Goal: Information Seeking & Learning: Learn about a topic

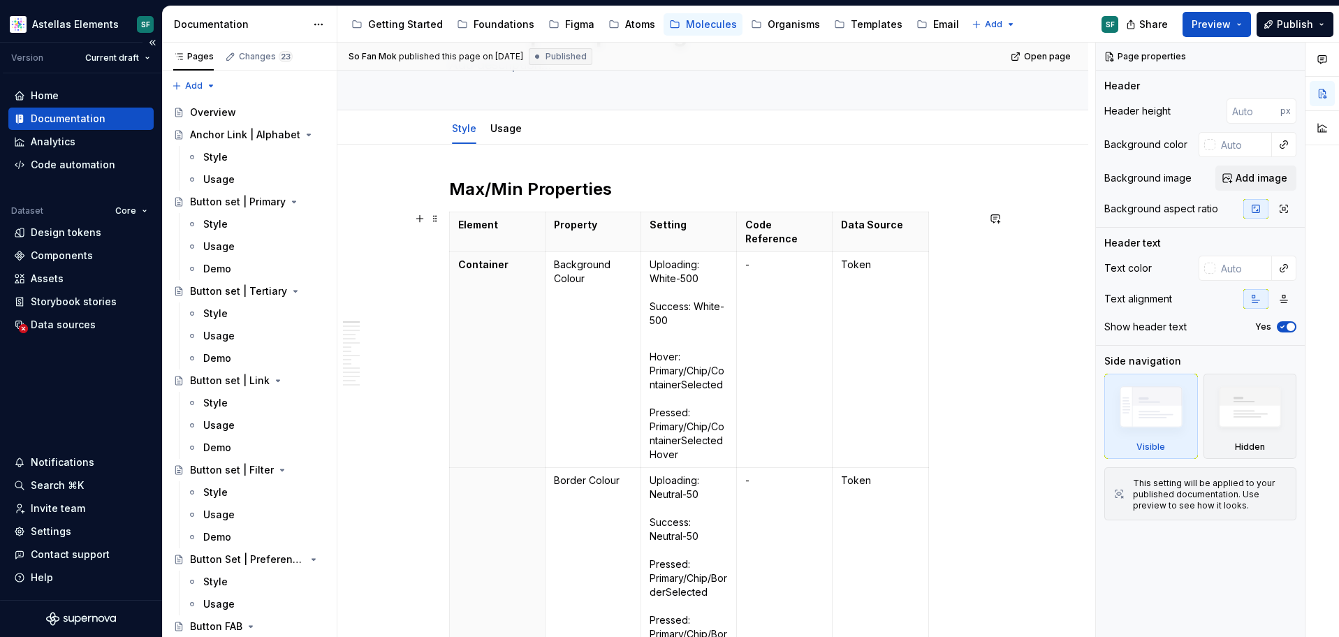
scroll to position [119, 0]
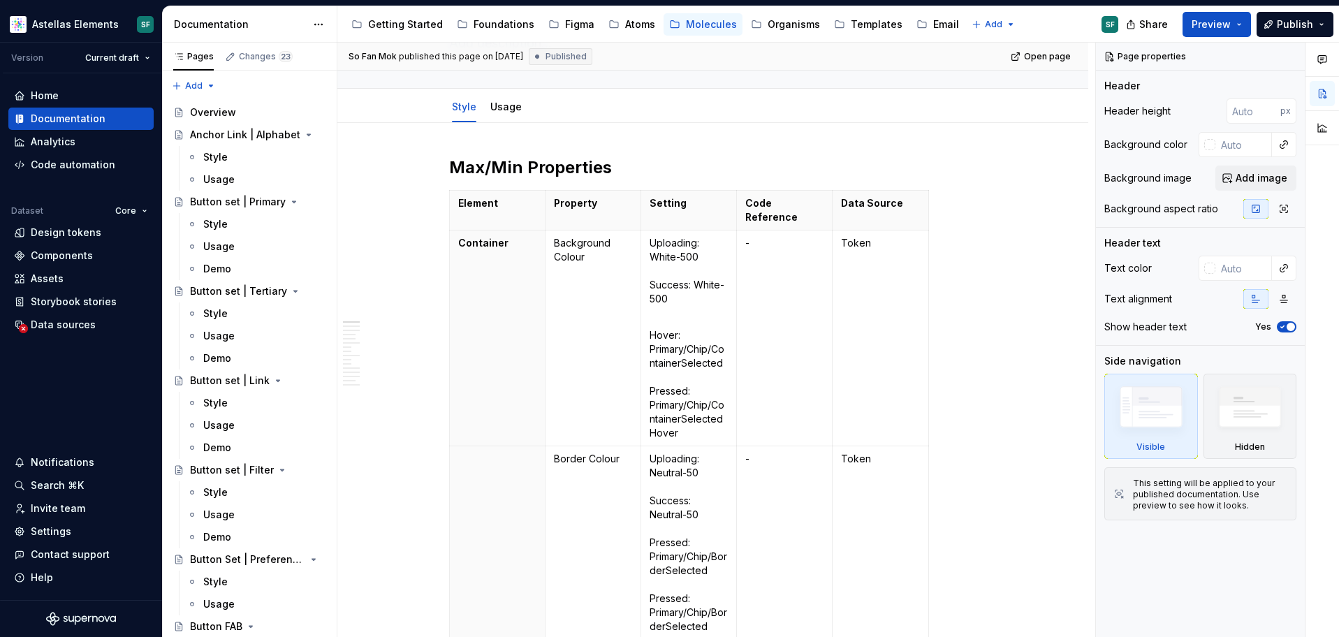
click at [522, 161] on h2 "Max/Min Properties" at bounding box center [713, 167] width 528 height 22
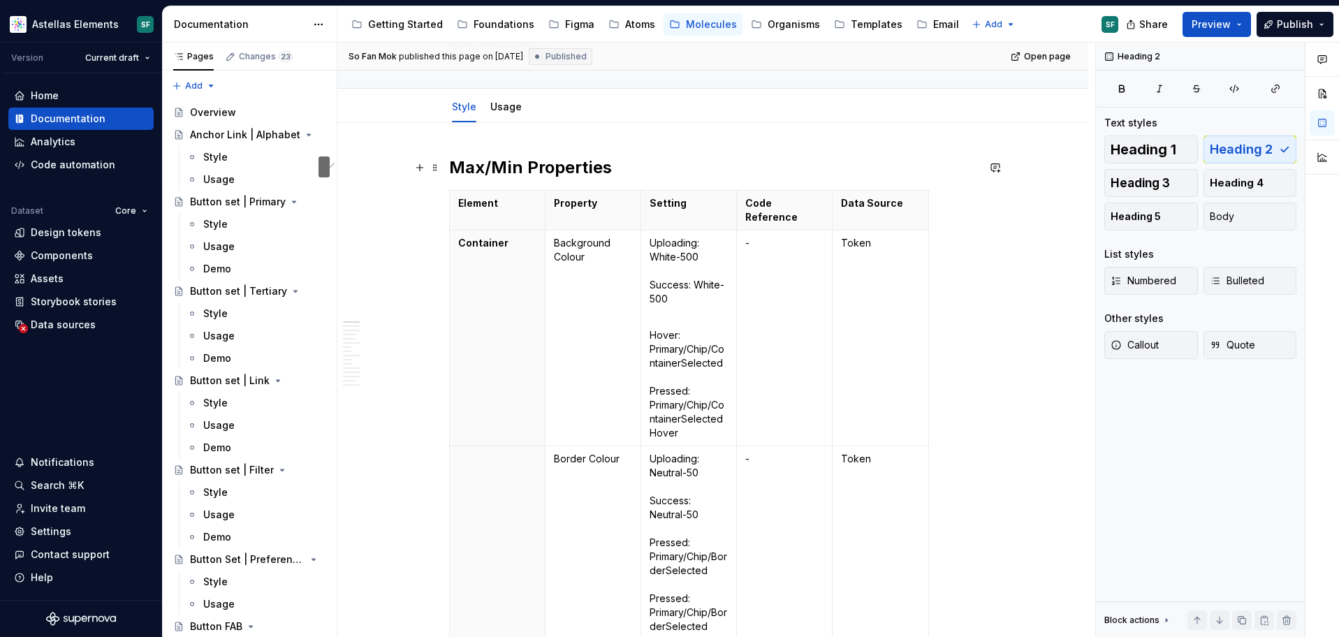
click at [623, 169] on h2 "Max/Min Properties" at bounding box center [713, 167] width 528 height 22
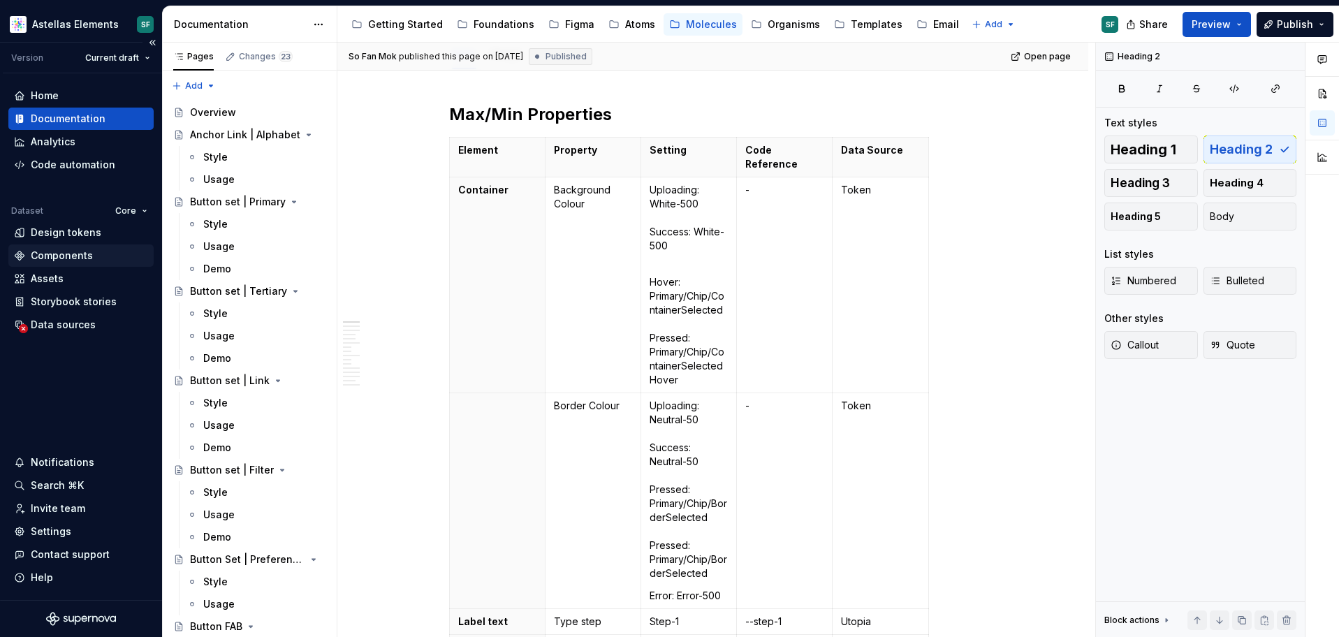
scroll to position [0, 0]
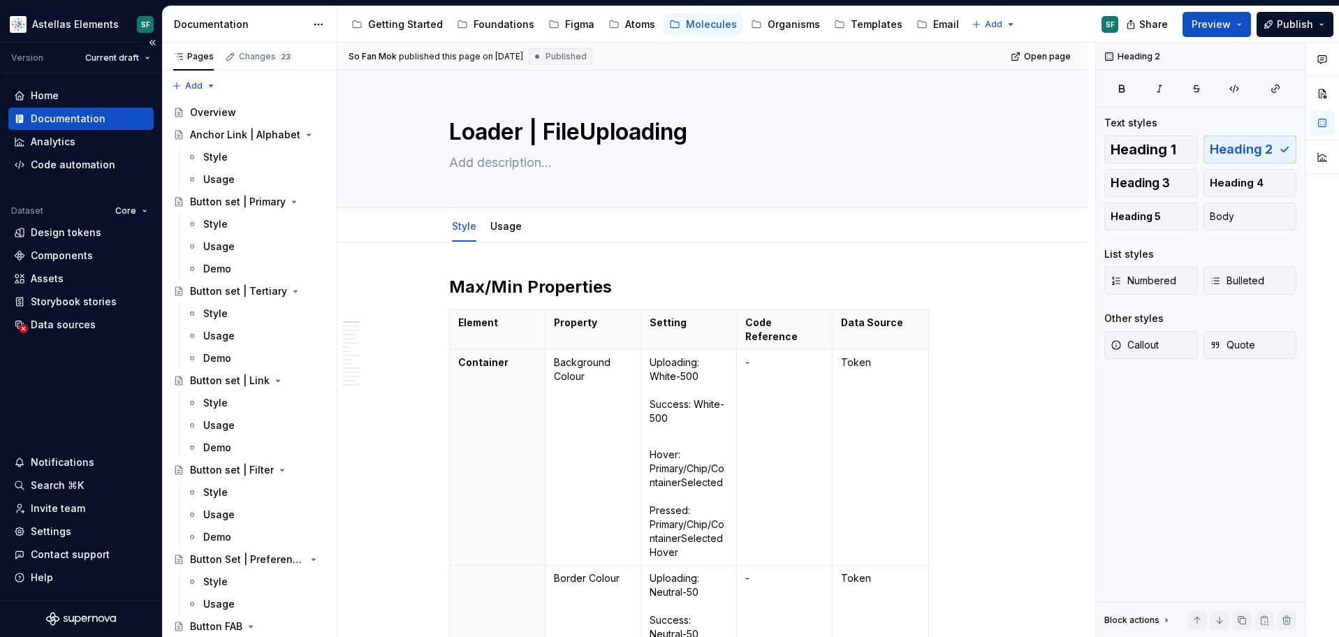
click at [619, 131] on textarea "Loader | FileUploading" at bounding box center [710, 132] width 528 height 34
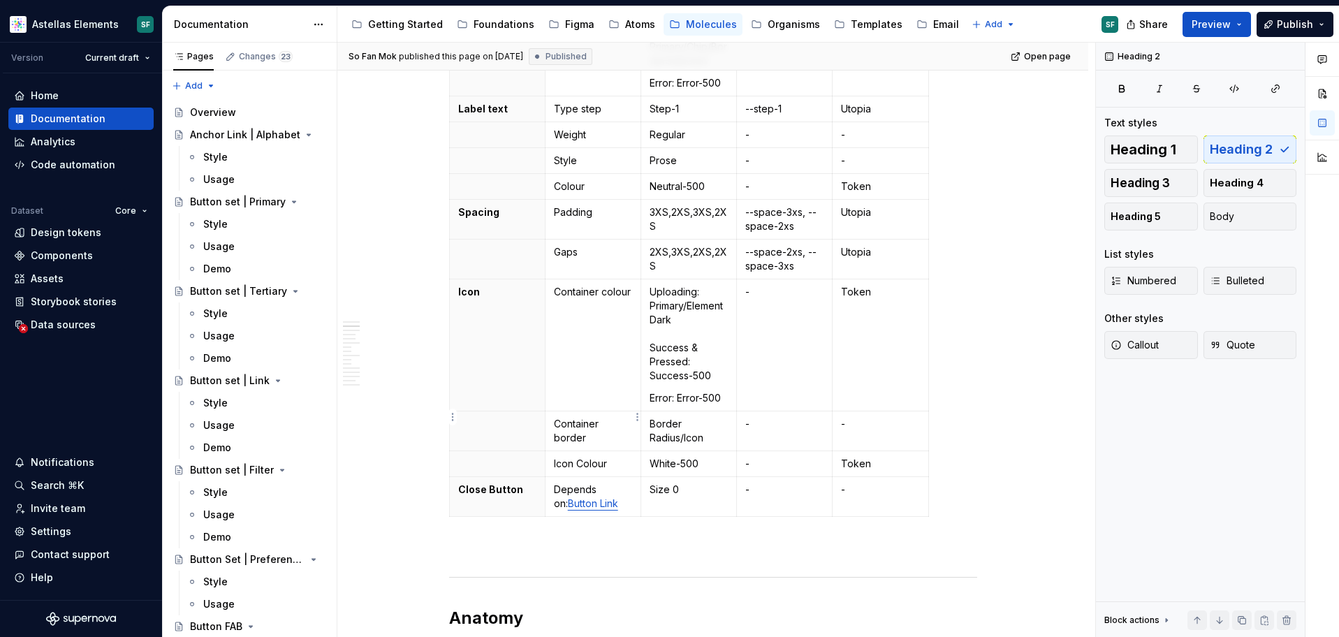
click at [606, 417] on p "Container border" at bounding box center [593, 431] width 78 height 28
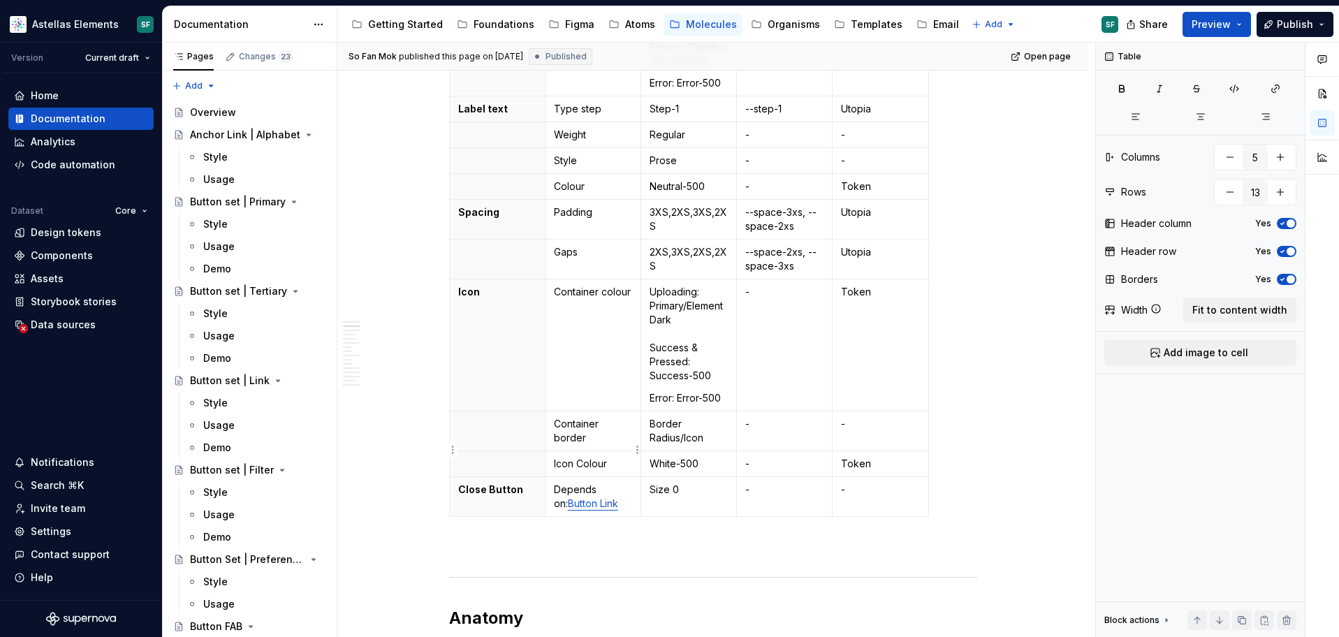
click at [617, 457] on p "Icon Colour" at bounding box center [593, 464] width 78 height 14
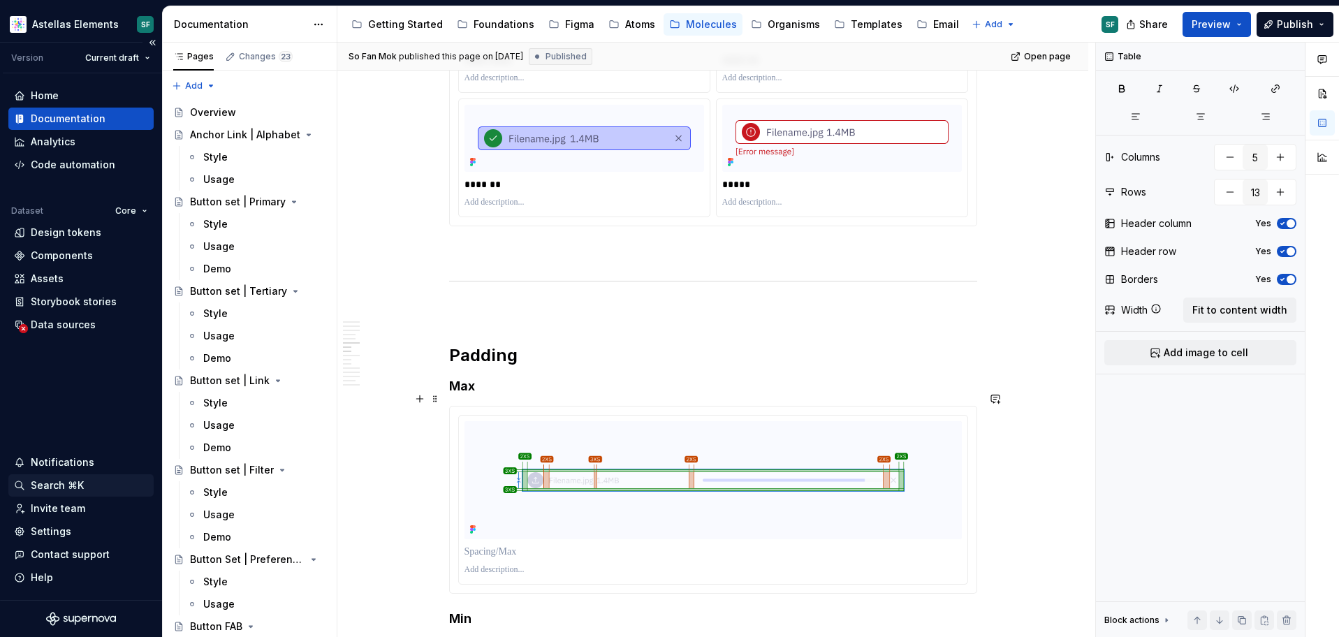
scroll to position [3023, 0]
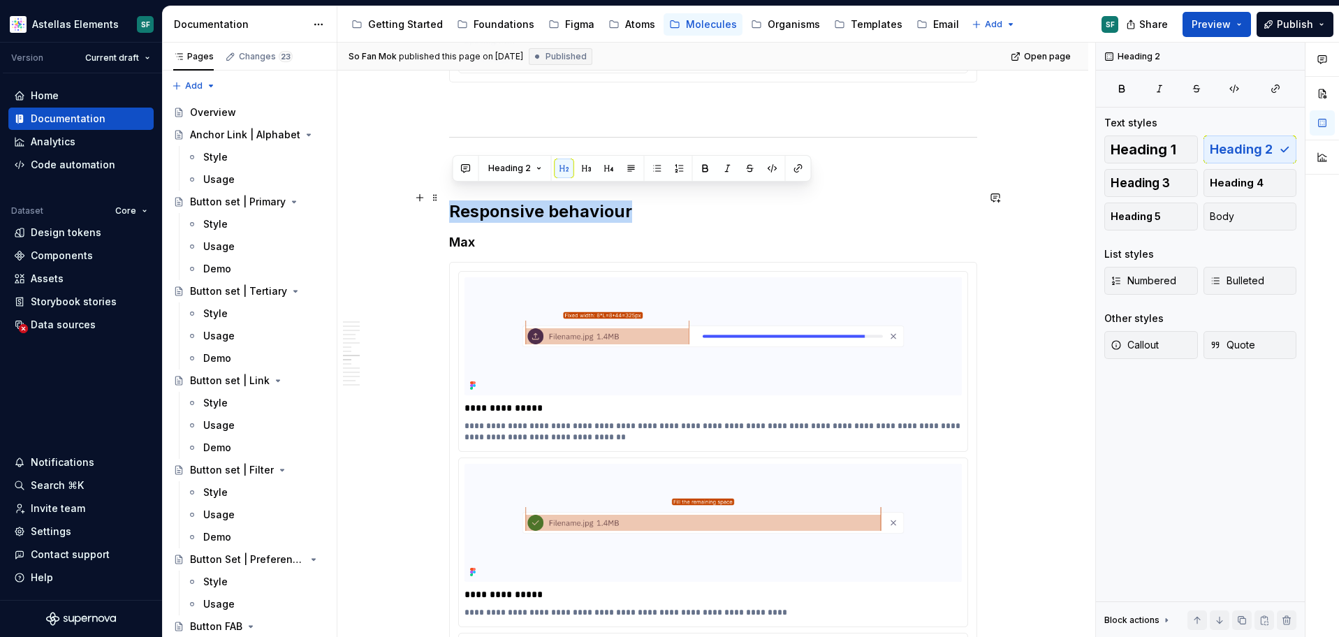
drag, startPoint x: 638, startPoint y: 197, endPoint x: 448, endPoint y: 189, distance: 190.1
copy h2 "Responsive behaviour"
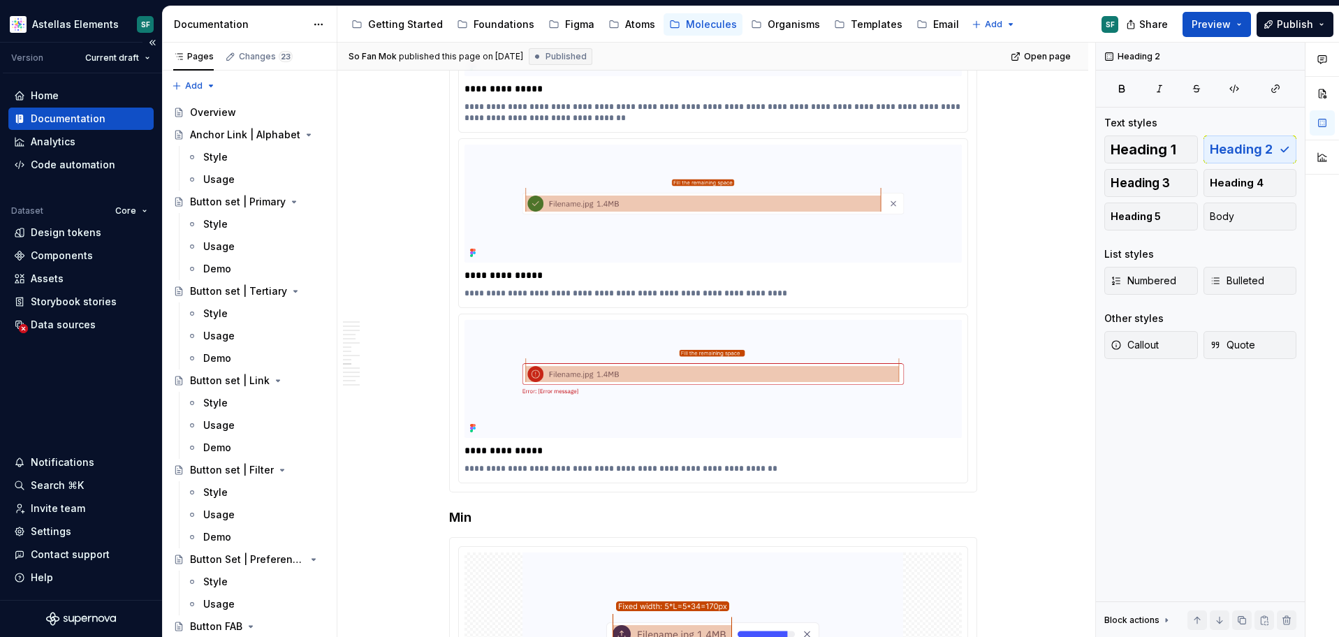
scroll to position [4098, 0]
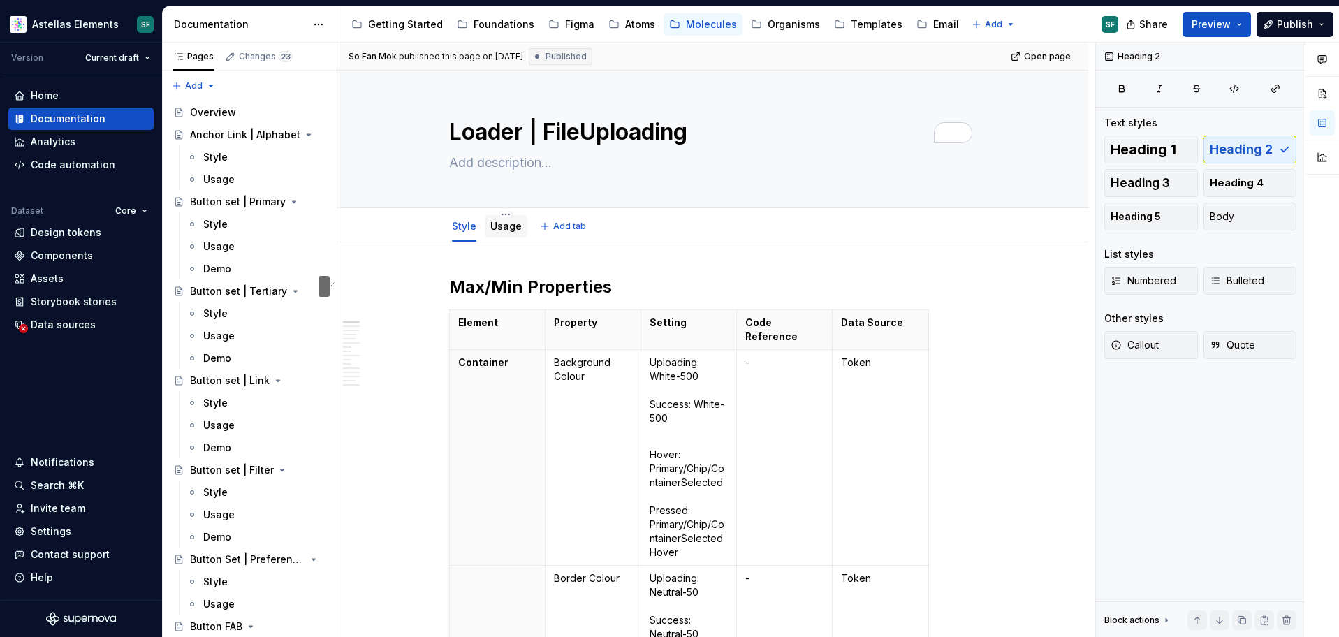
click at [516, 226] on link "Usage" at bounding box center [505, 226] width 31 height 12
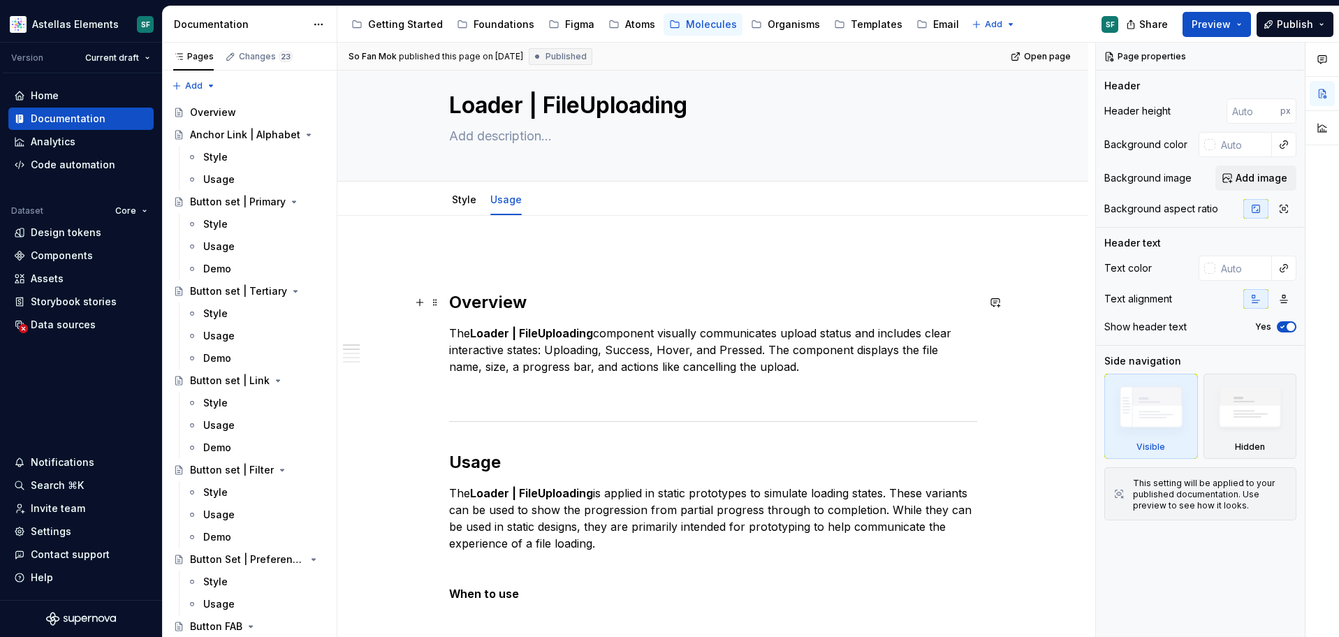
click at [513, 309] on h2 "Overview" at bounding box center [713, 302] width 528 height 22
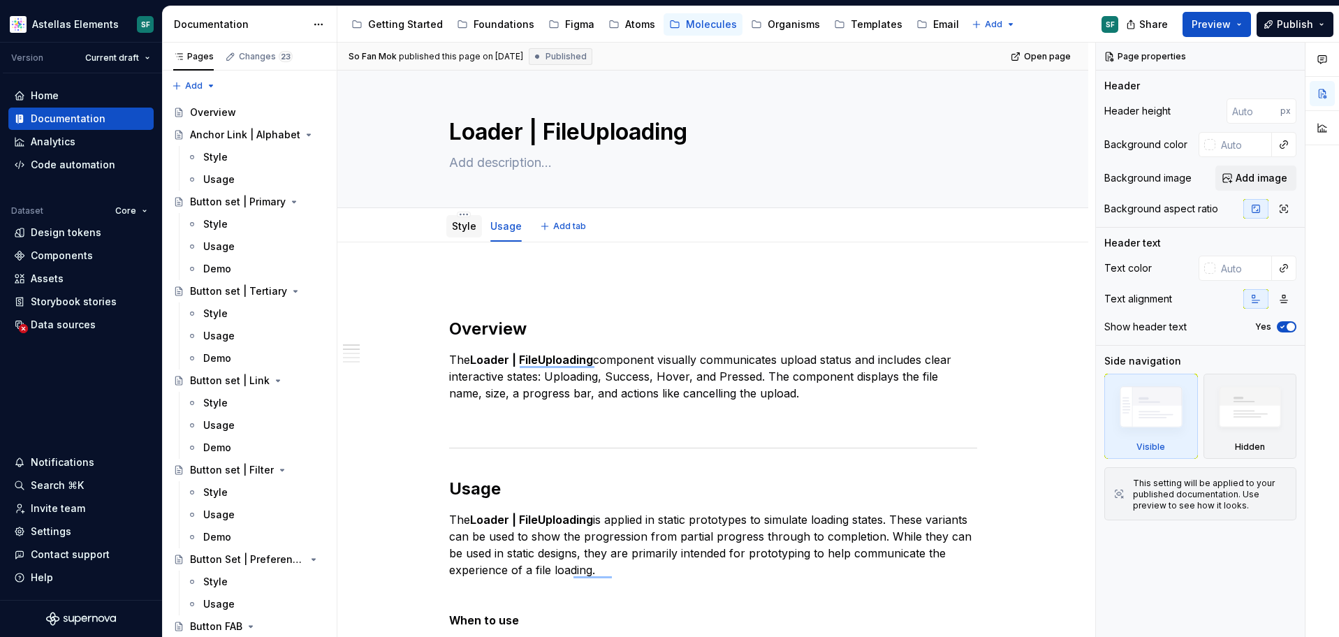
click at [472, 229] on link "Style" at bounding box center [464, 226] width 24 height 12
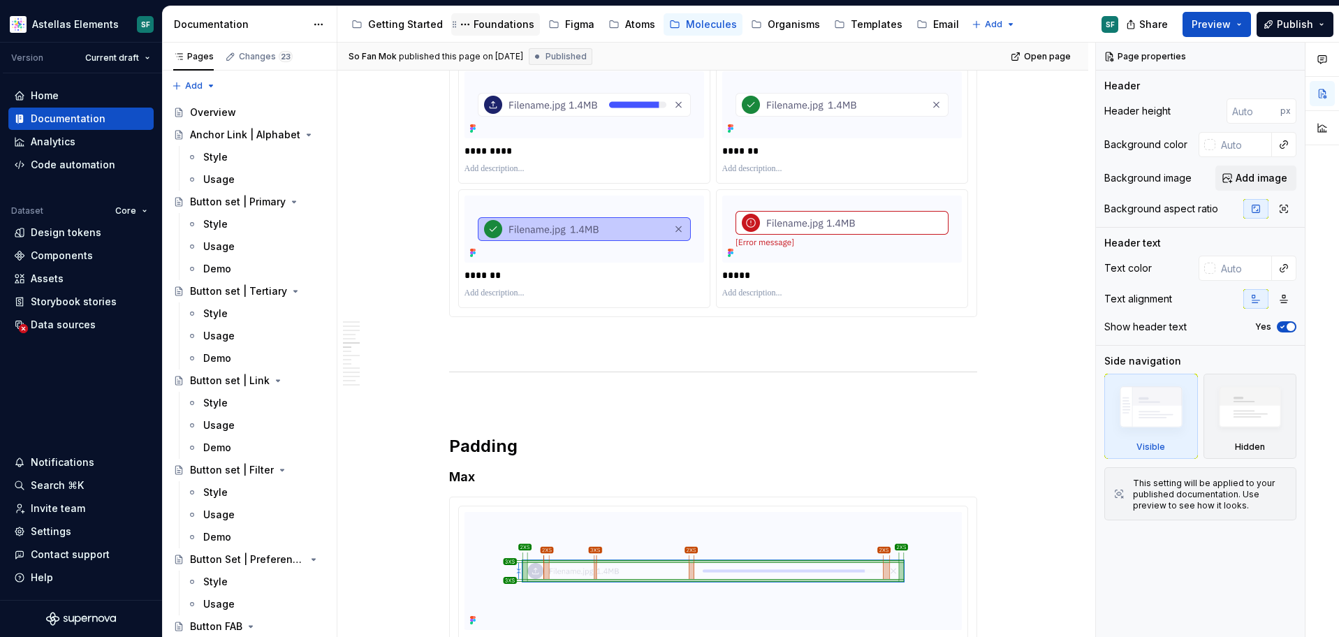
click at [496, 22] on div "Foundations" at bounding box center [504, 24] width 61 height 14
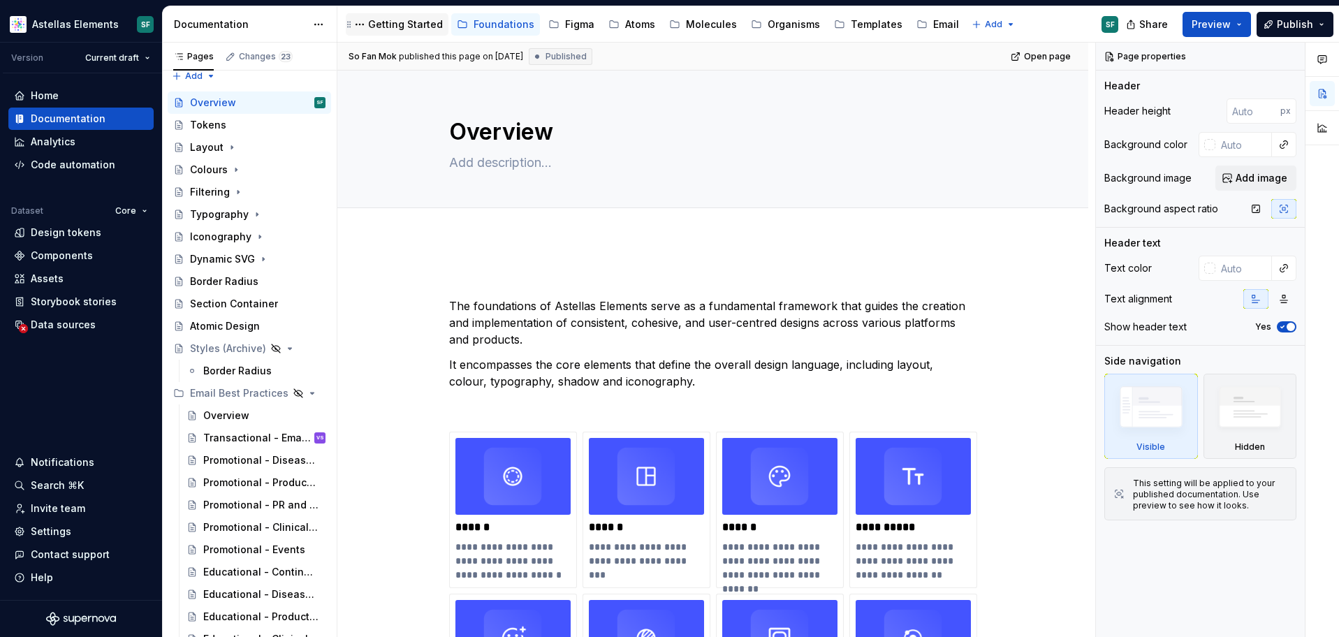
click at [399, 22] on div "Getting Started" at bounding box center [405, 24] width 75 height 14
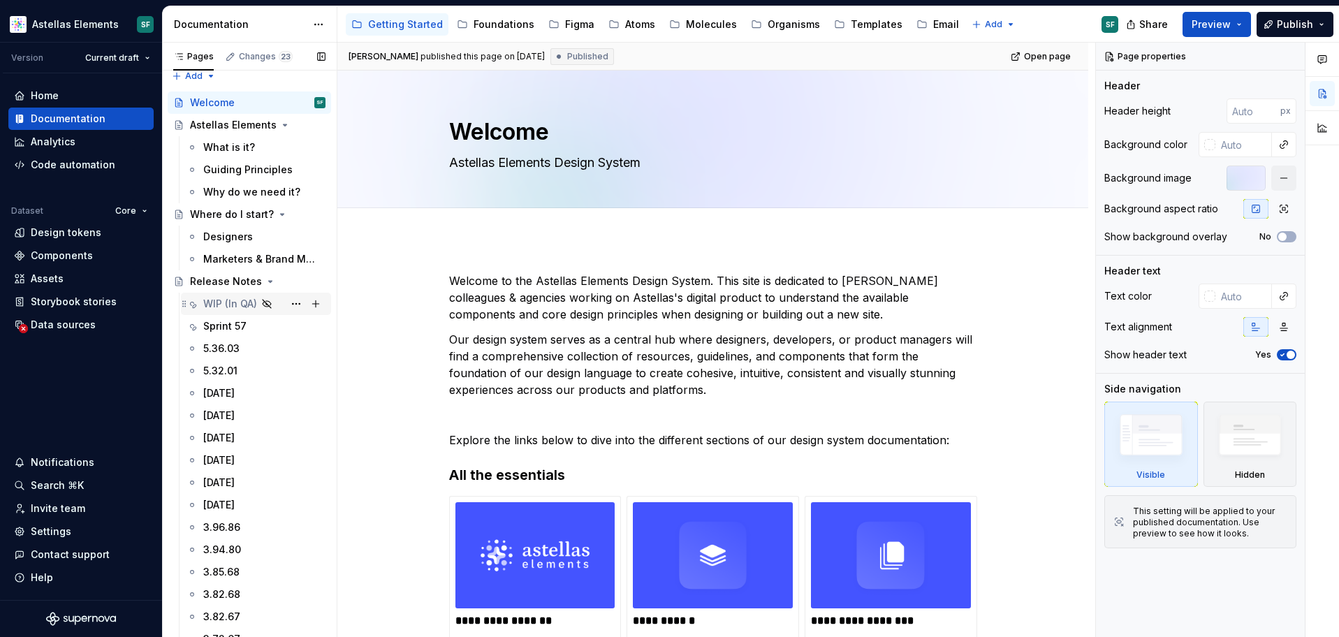
click at [233, 305] on div "WIP (In QA)" at bounding box center [230, 304] width 54 height 14
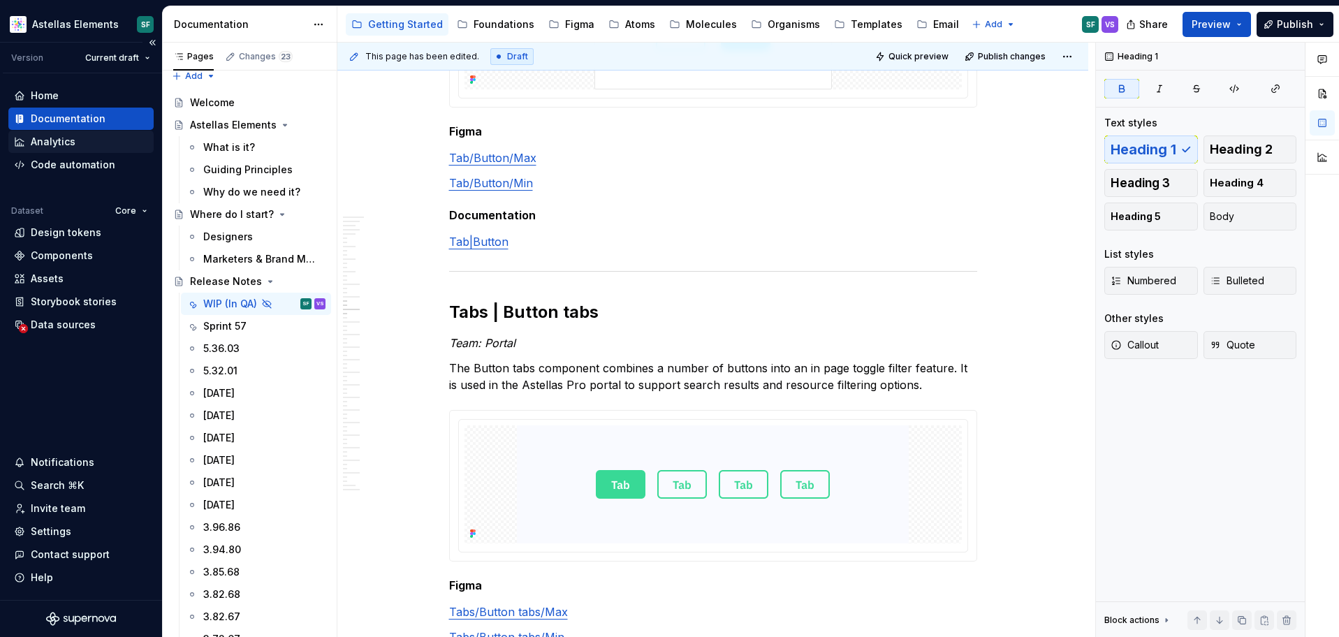
scroll to position [4477, 0]
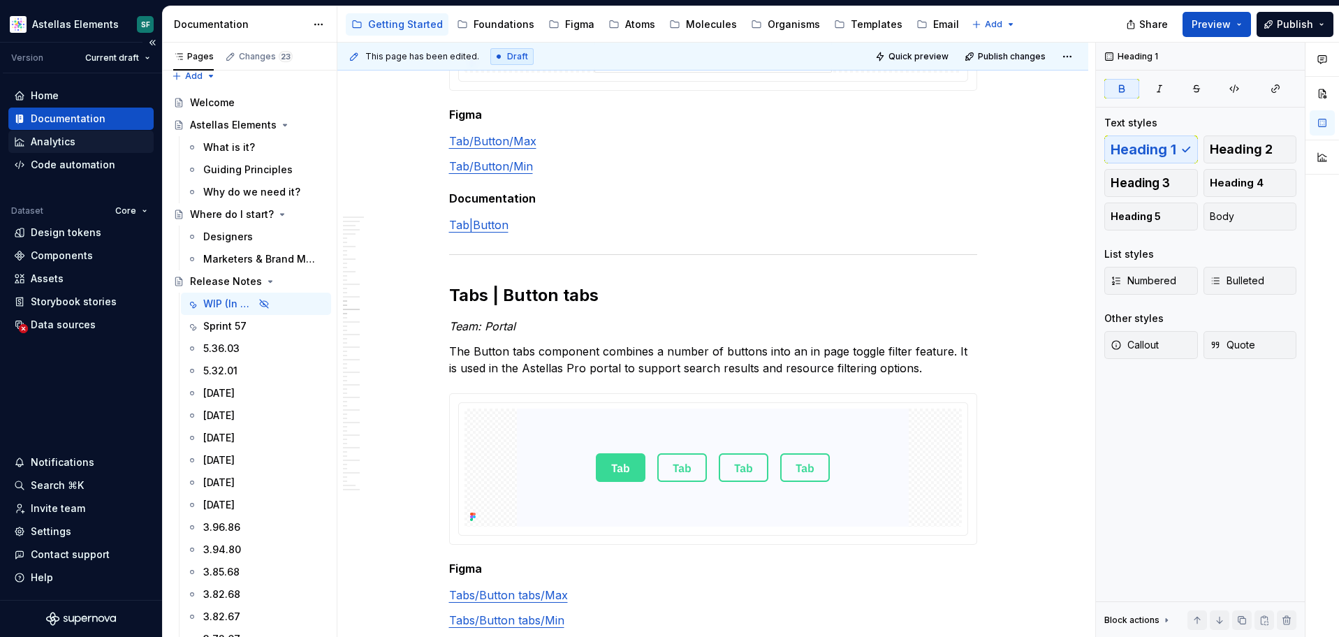
type textarea "*"
